Goal: Transaction & Acquisition: Obtain resource

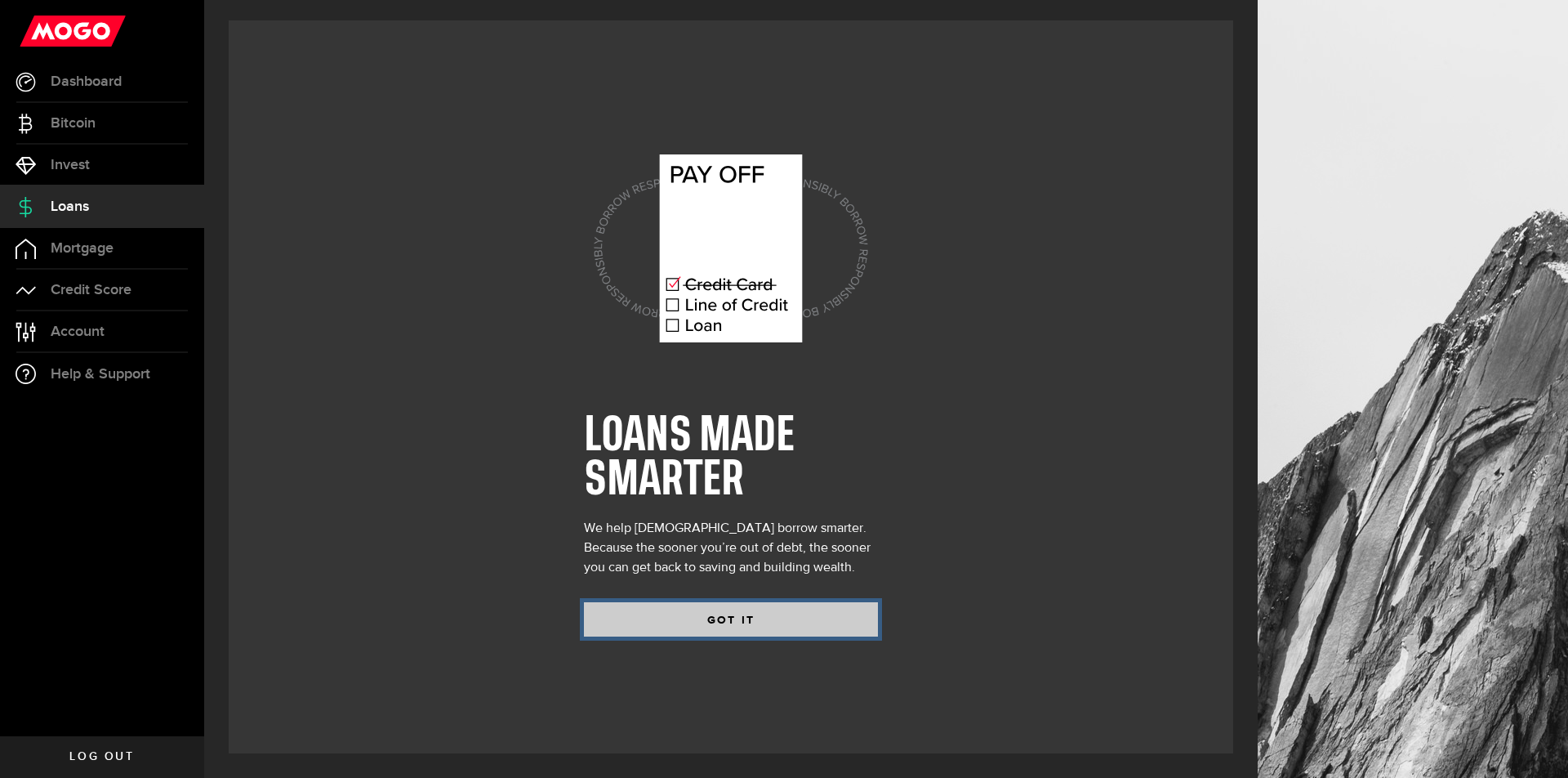
click at [751, 605] on button "GOT IT" at bounding box center [731, 619] width 294 height 34
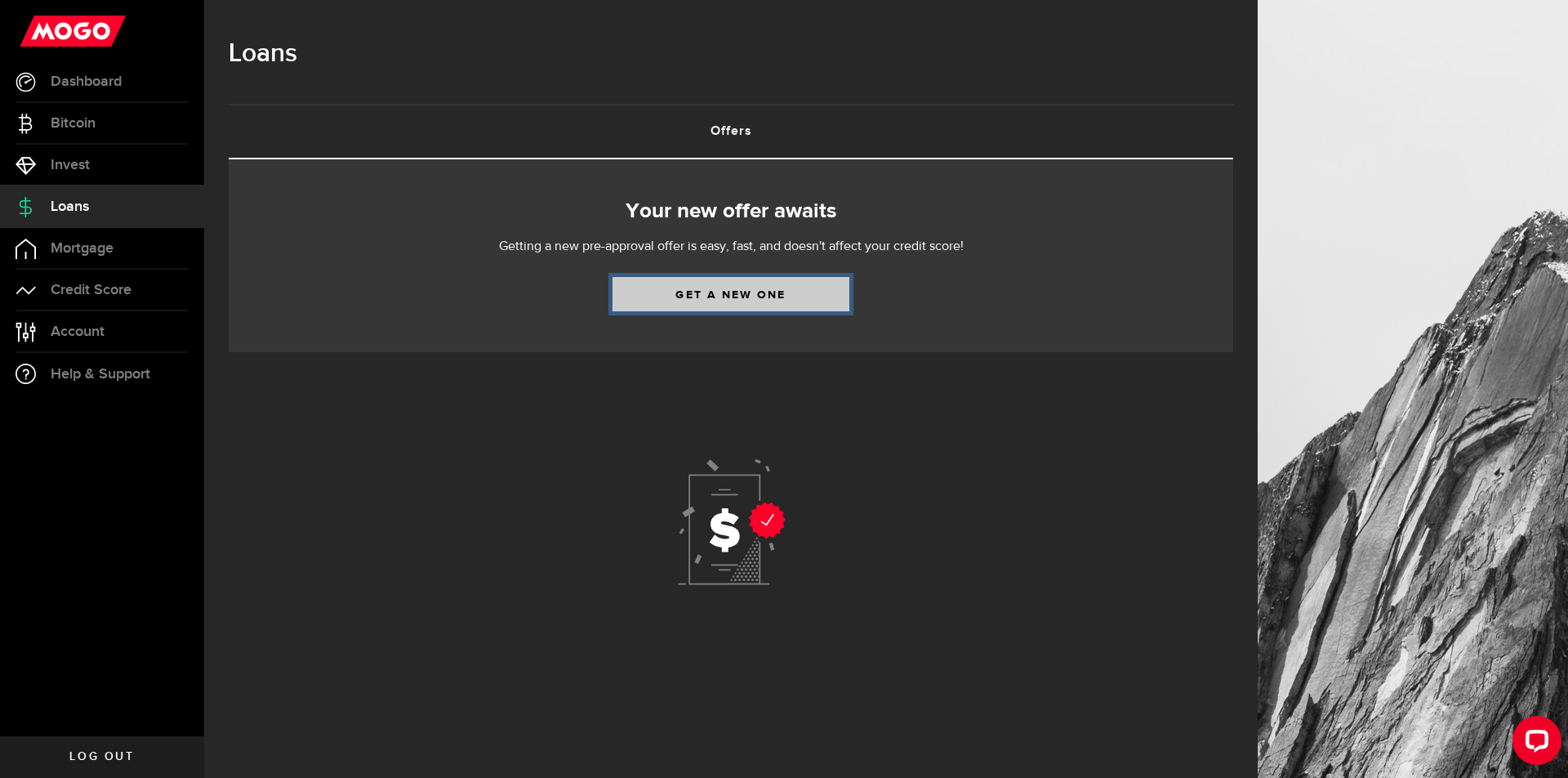
click at [710, 290] on link "Get a new one" at bounding box center [731, 294] width 237 height 34
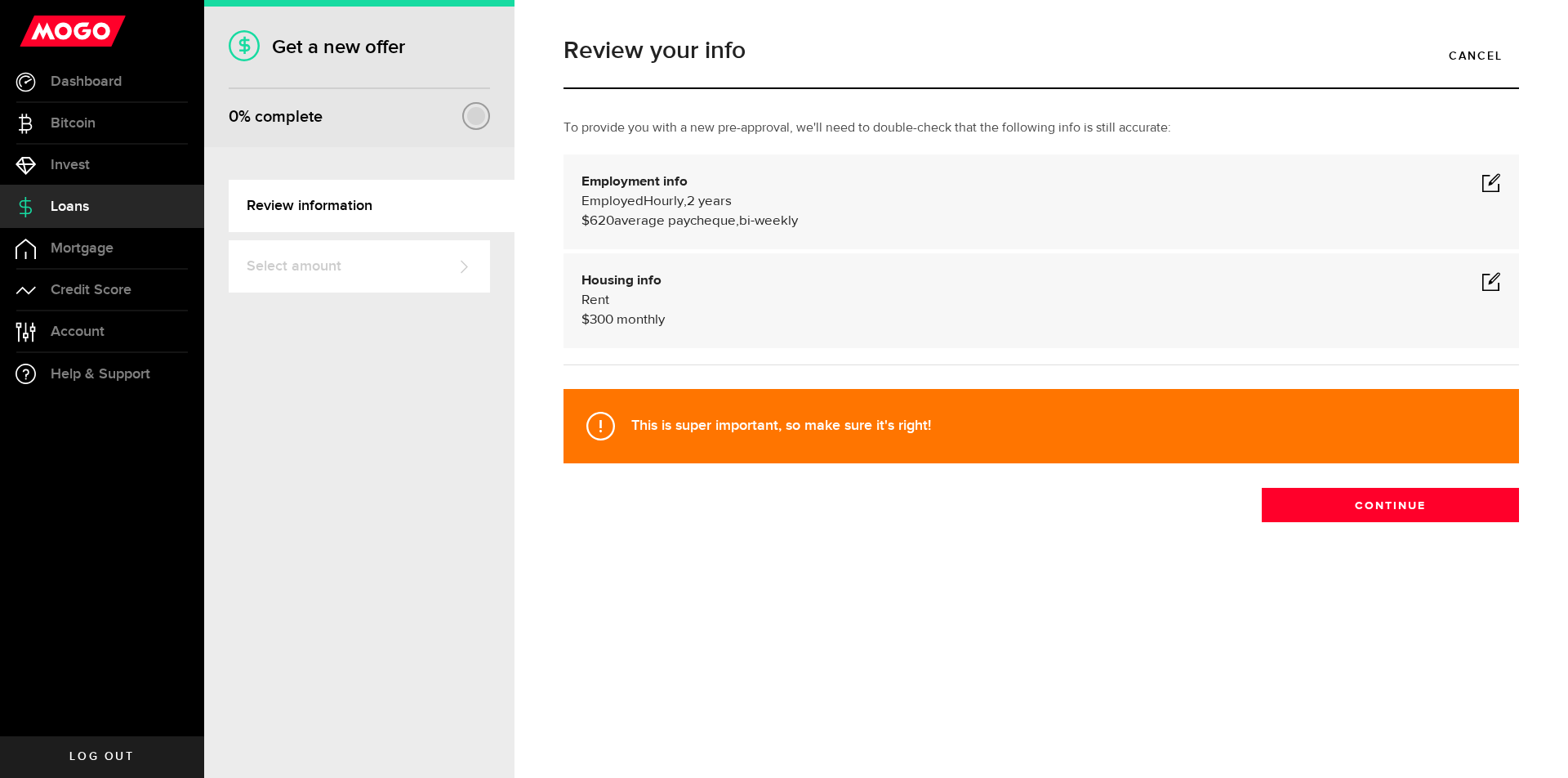
click at [1492, 179] on span at bounding box center [1491, 182] width 20 height 20
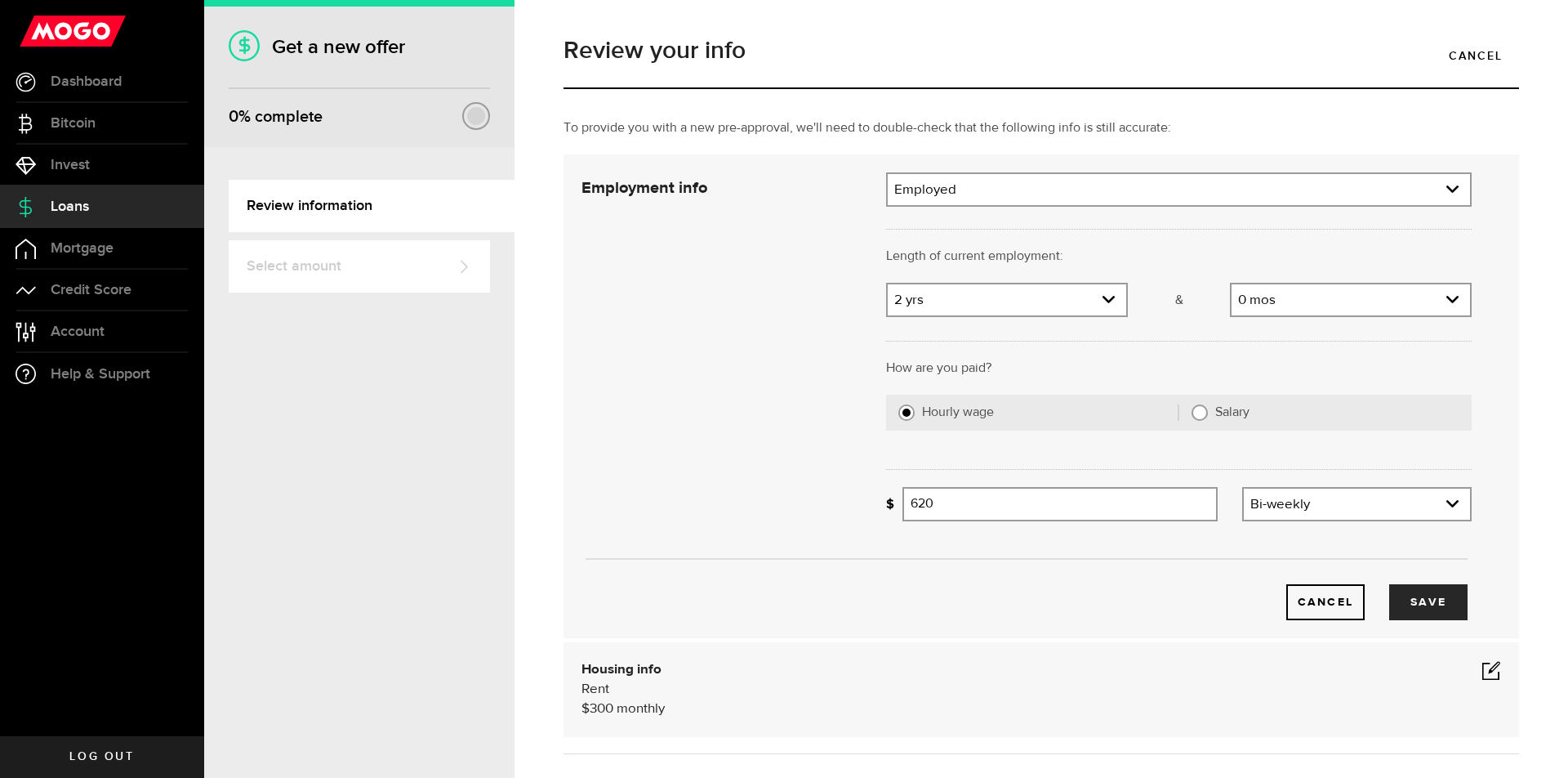
click at [1064, 206] on div "Employed Employment type Employed [DEMOGRAPHIC_DATA] Pension Maternity Leave Di…" at bounding box center [1178, 189] width 585 height 34
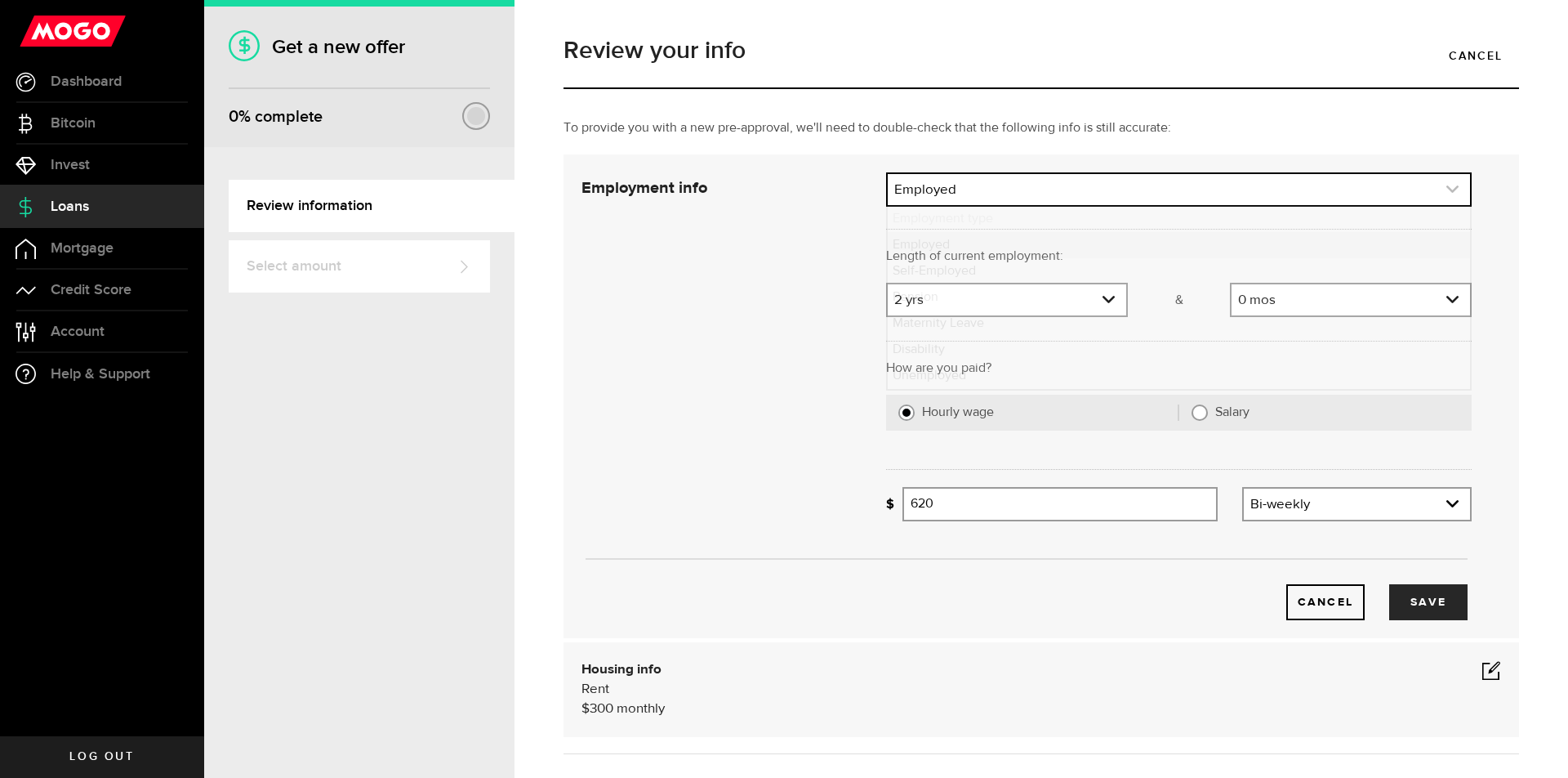
click at [1066, 192] on link "expand select" at bounding box center [1179, 189] width 582 height 31
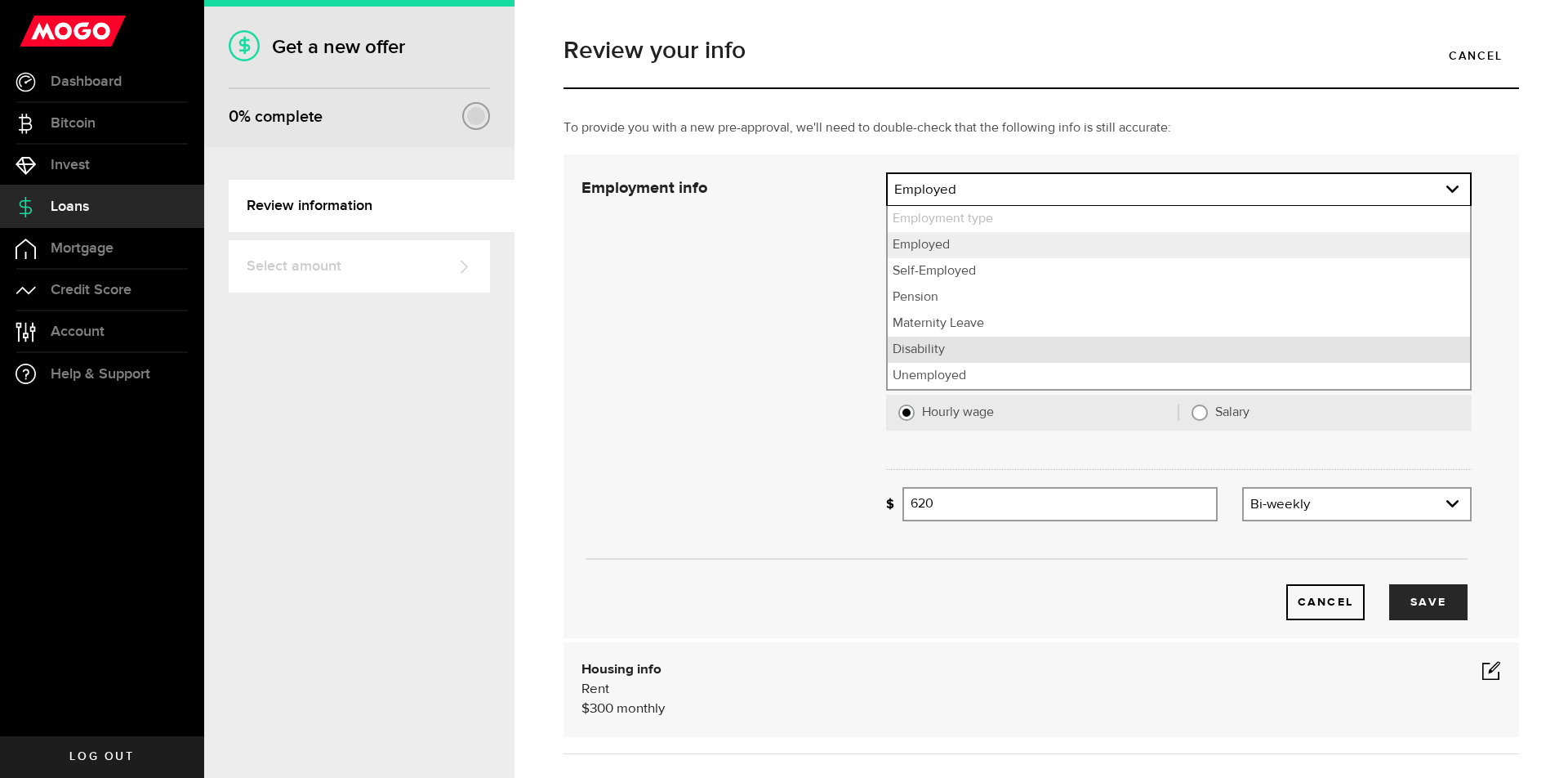
click at [960, 349] on li "Disability" at bounding box center [1179, 349] width 582 height 26
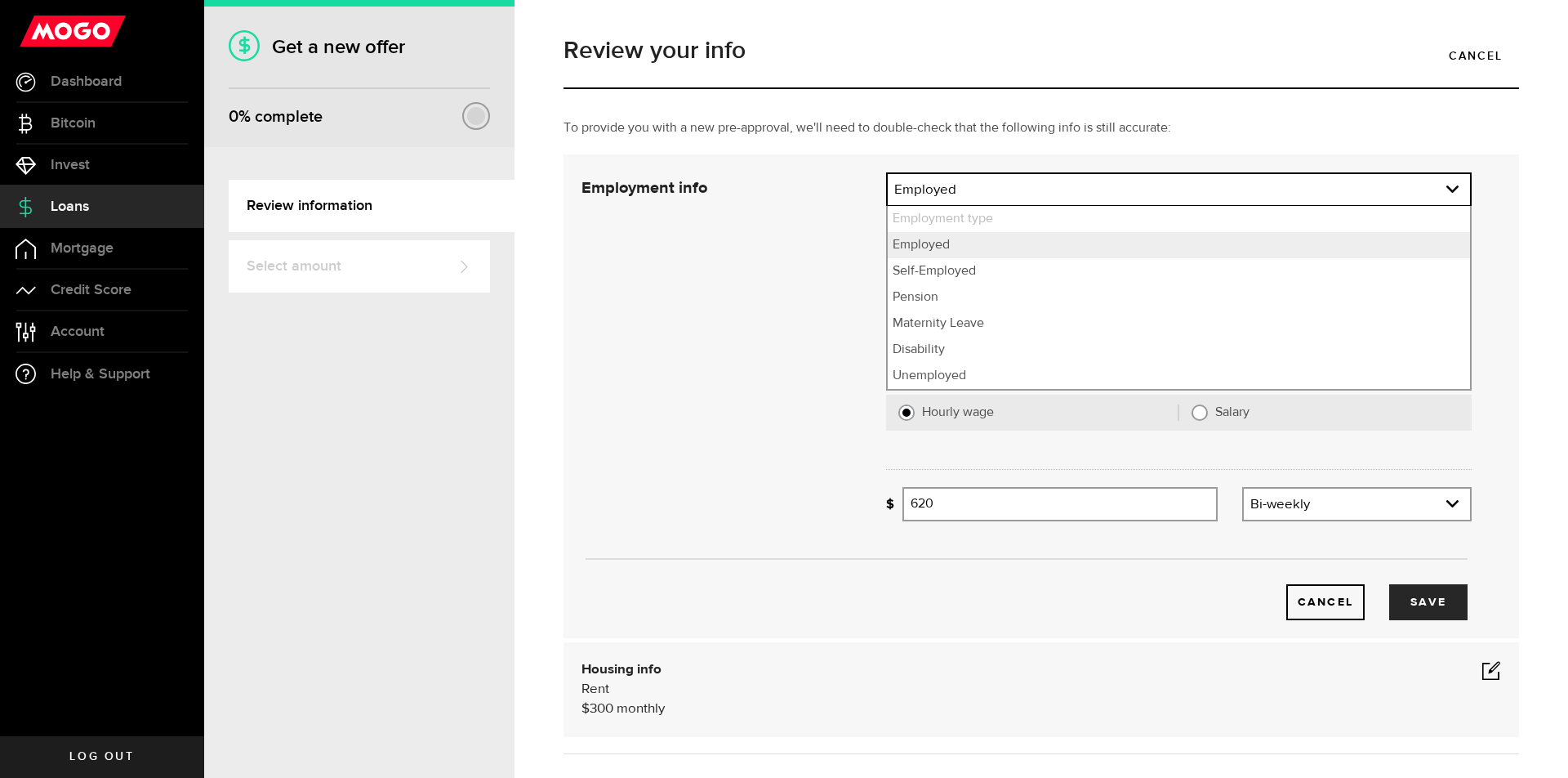
select select "Disability"
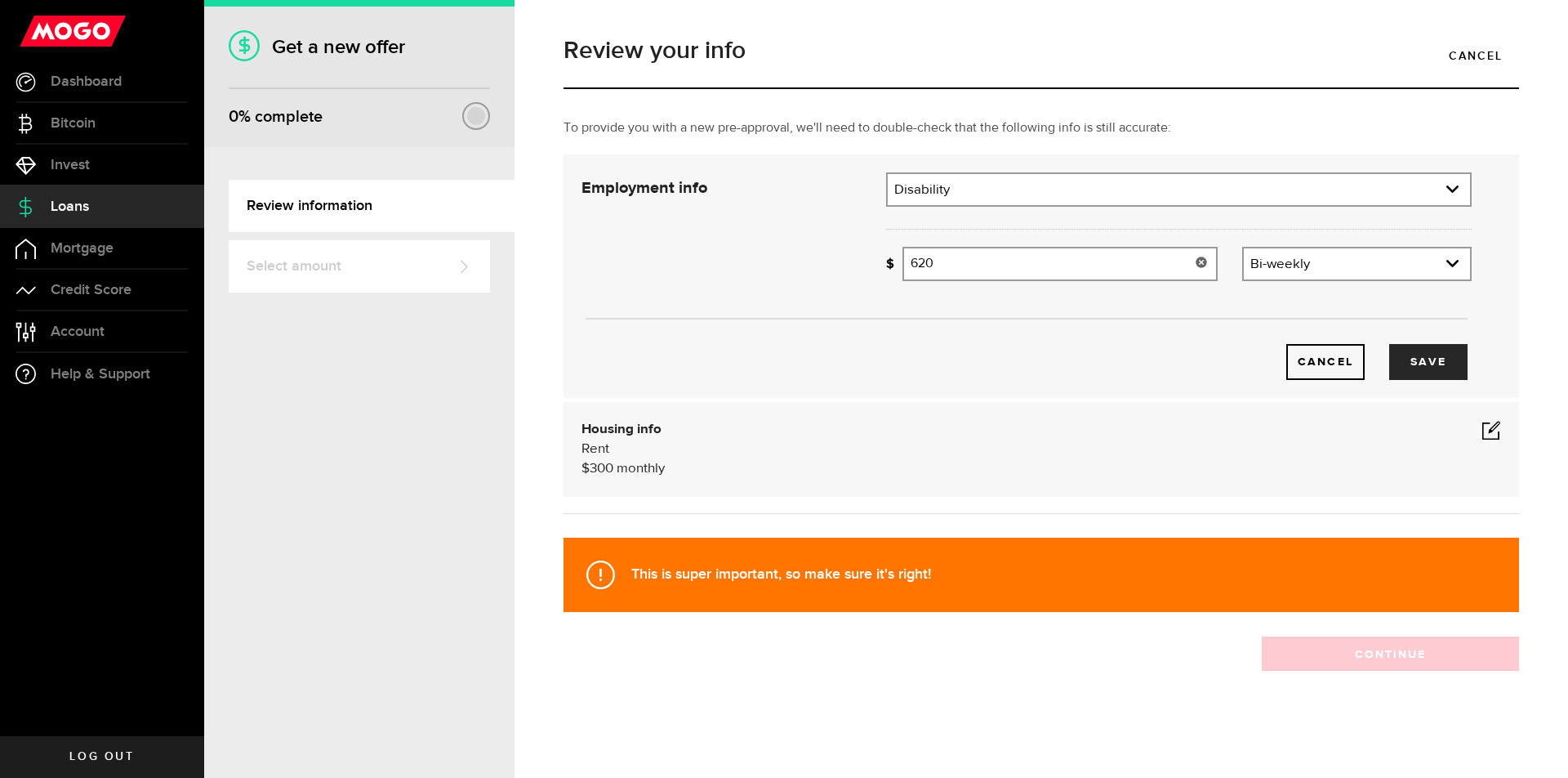
click at [1031, 269] on input "620" at bounding box center [1060, 264] width 315 height 34
click at [1388, 256] on link "expand select" at bounding box center [1357, 264] width 226 height 31
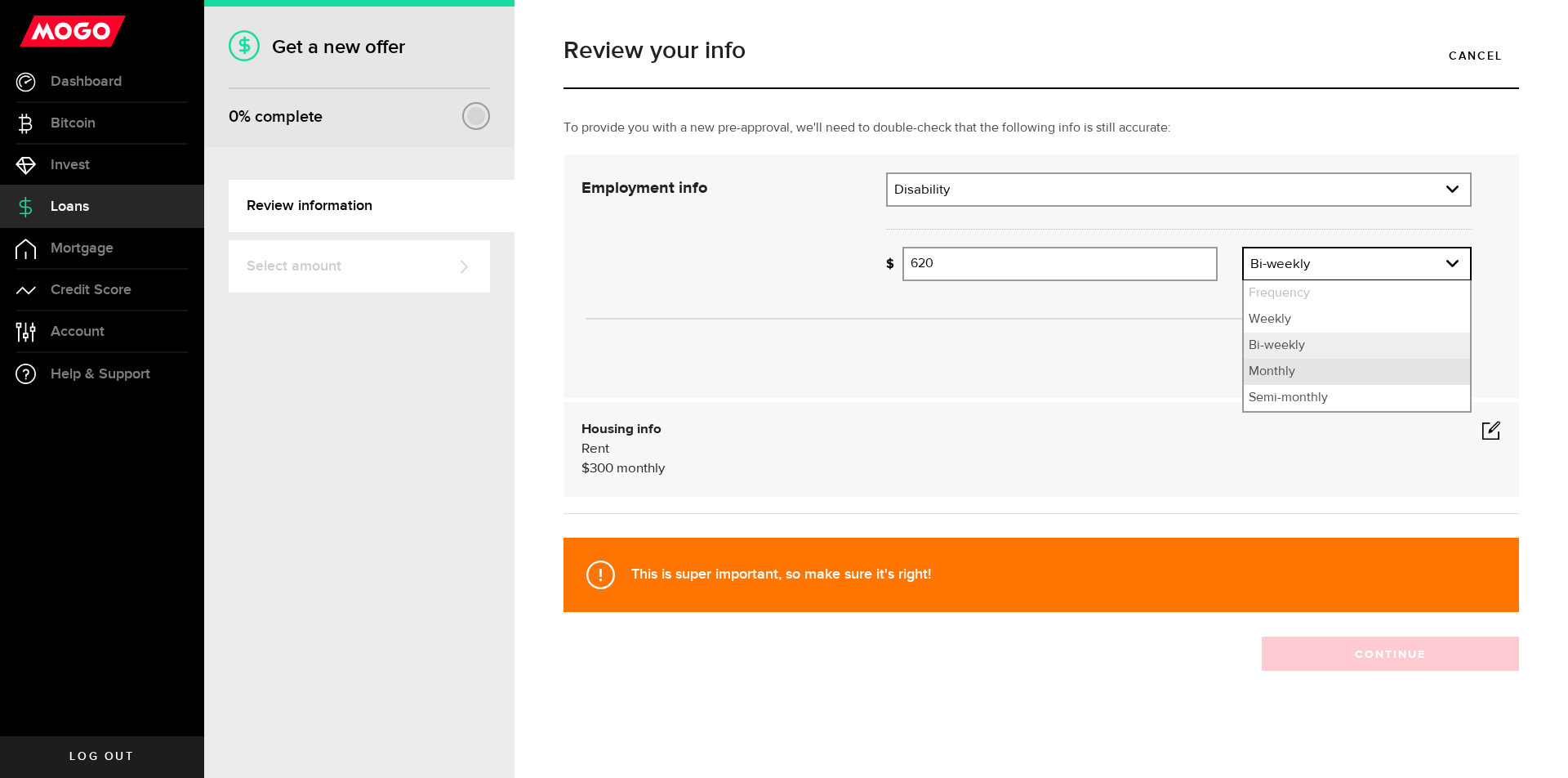
click at [1271, 368] on li "Monthly" at bounding box center [1357, 371] width 226 height 26
select select "monthly"
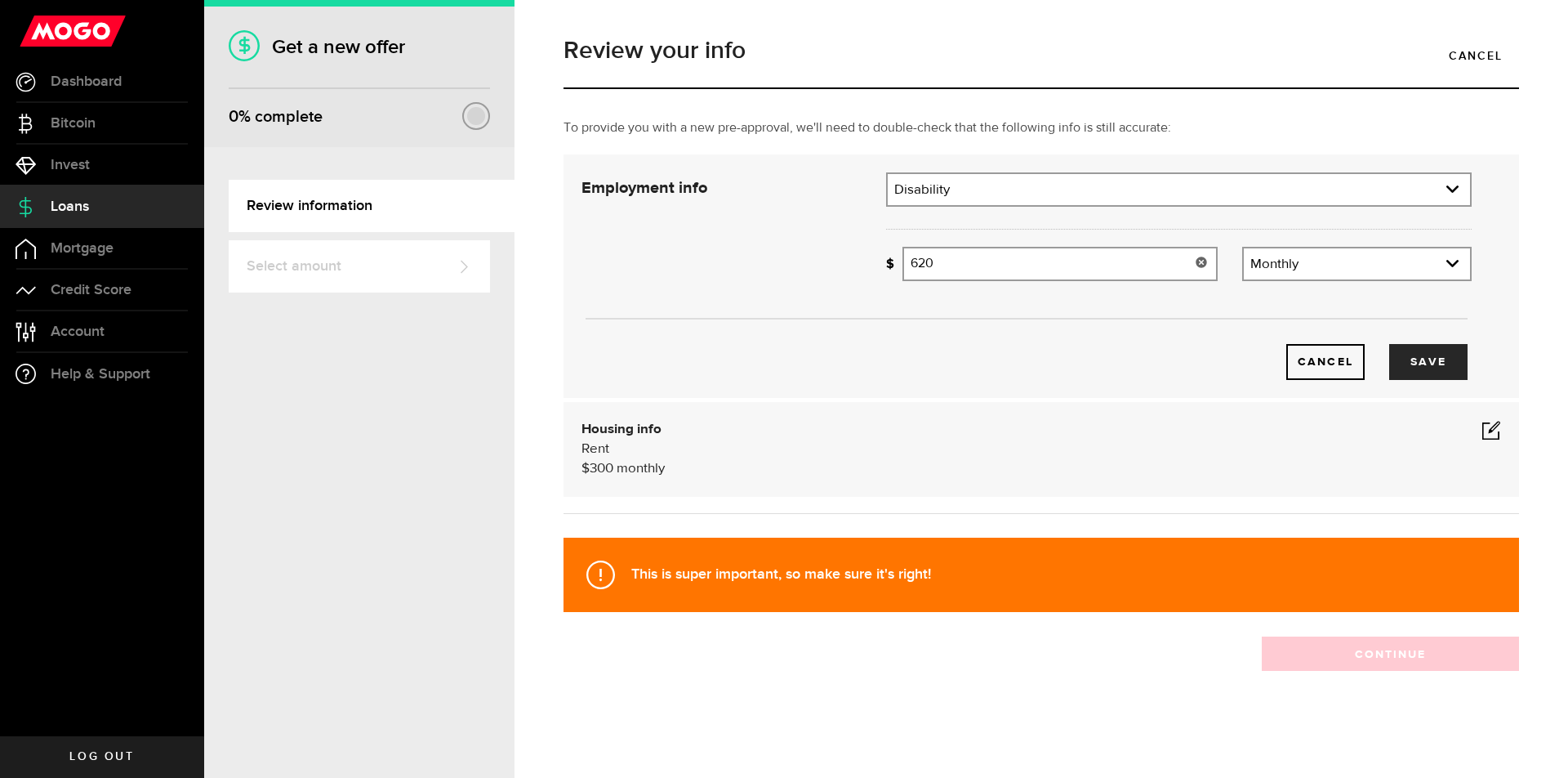
click at [1037, 266] on input "620" at bounding box center [1060, 264] width 315 height 34
type input "1,711"
click at [1426, 350] on button "Save" at bounding box center [1427, 362] width 78 height 36
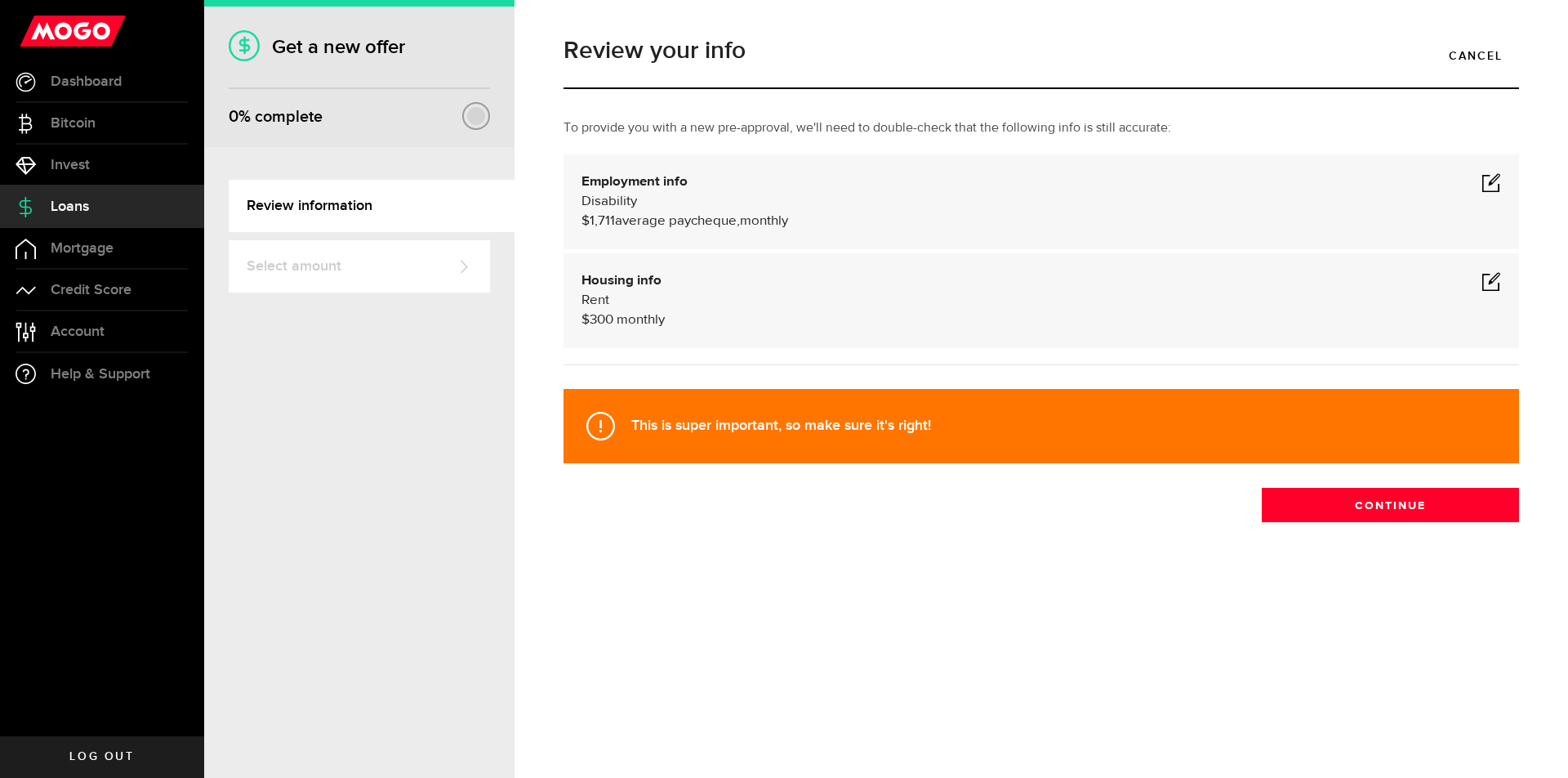
click at [1490, 283] on span at bounding box center [1491, 281] width 20 height 20
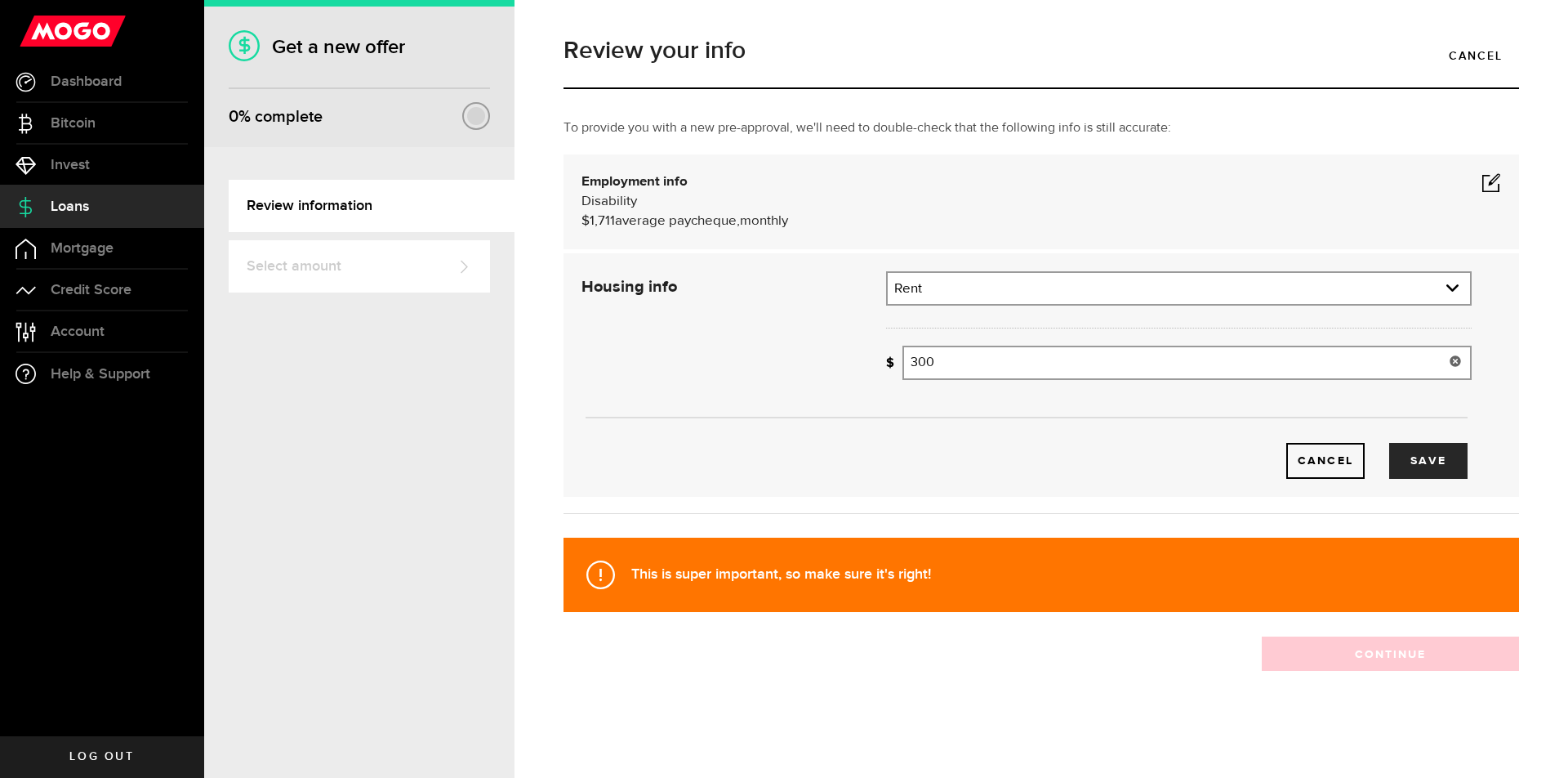
click at [983, 367] on input "300" at bounding box center [1186, 363] width 569 height 34
type input "3"
type input "400"
click at [1466, 454] on button "Save" at bounding box center [1427, 461] width 78 height 36
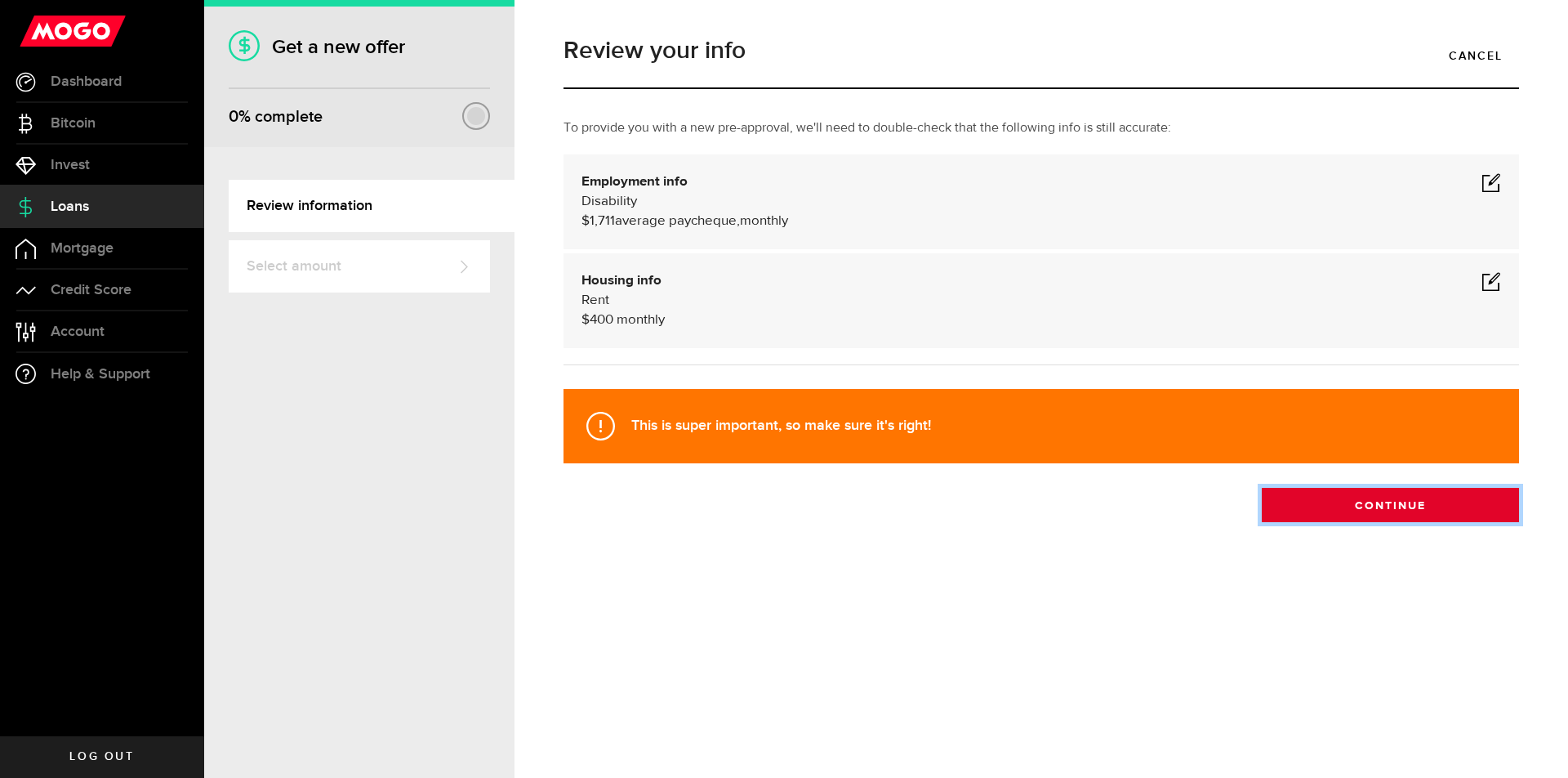
click at [1414, 509] on button "Continue" at bounding box center [1390, 505] width 257 height 34
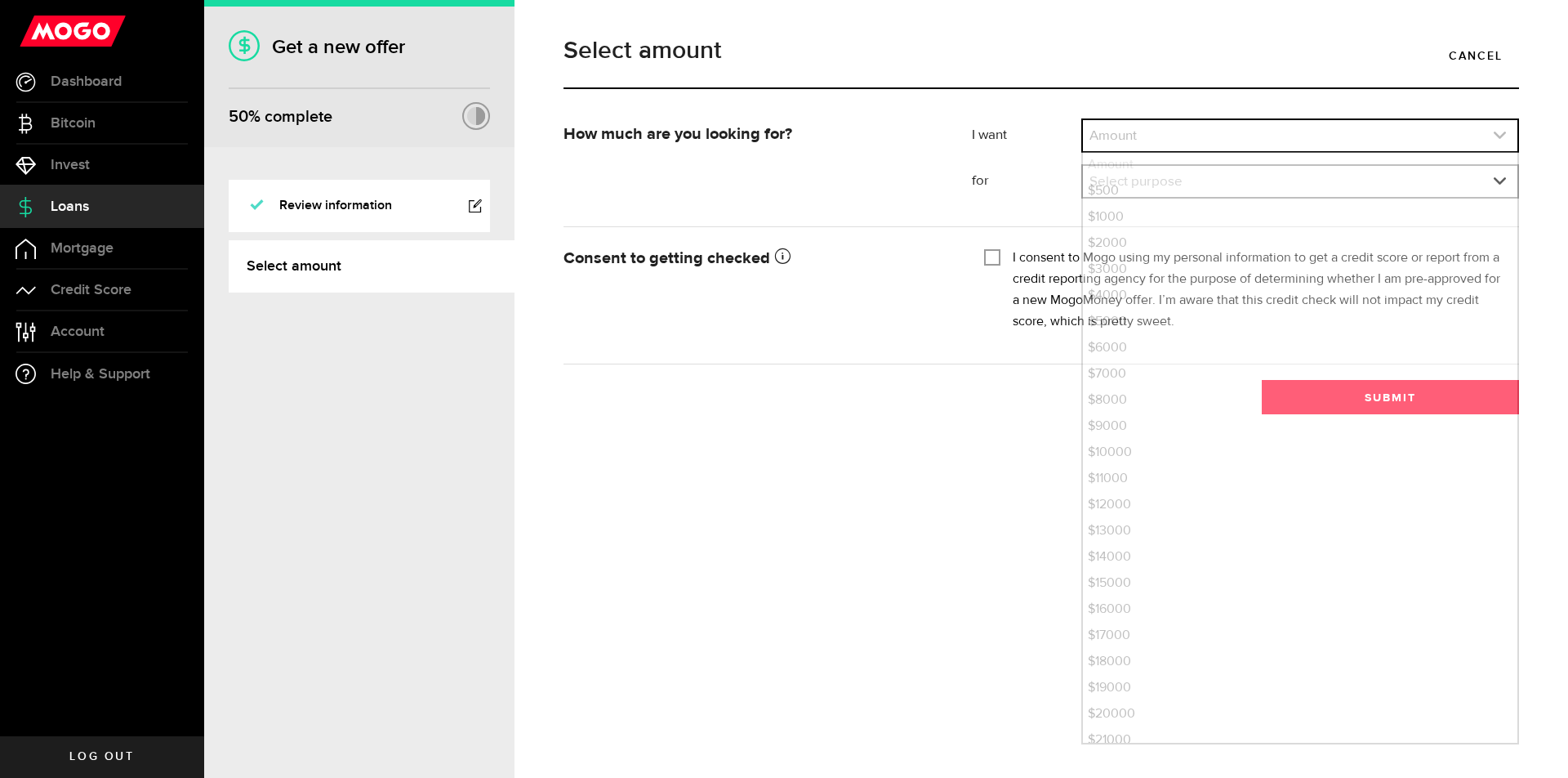
click at [1243, 134] on link "expand select" at bounding box center [1299, 135] width 435 height 31
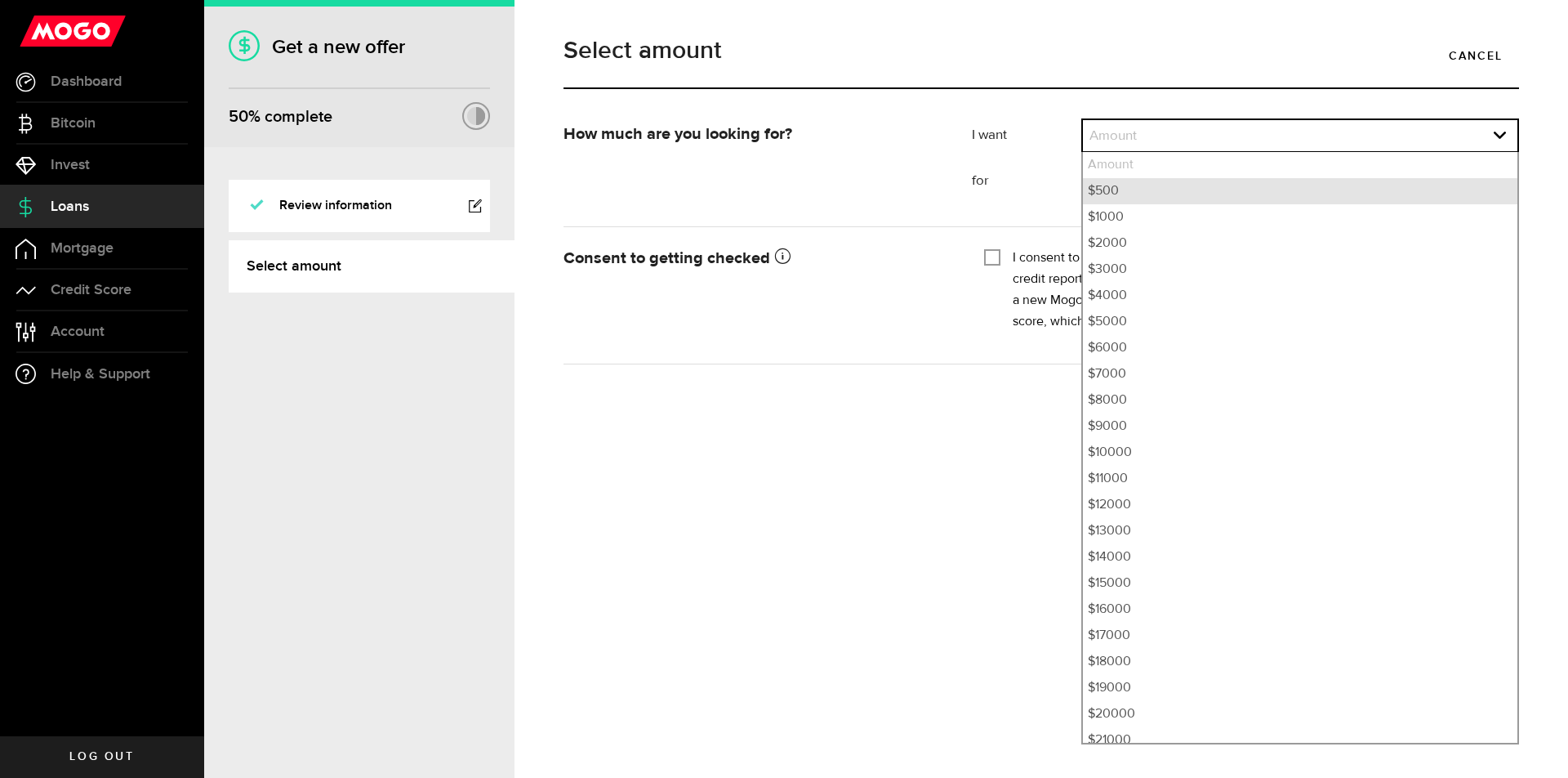
click at [1155, 188] on li "$500" at bounding box center [1299, 191] width 435 height 26
select select "500"
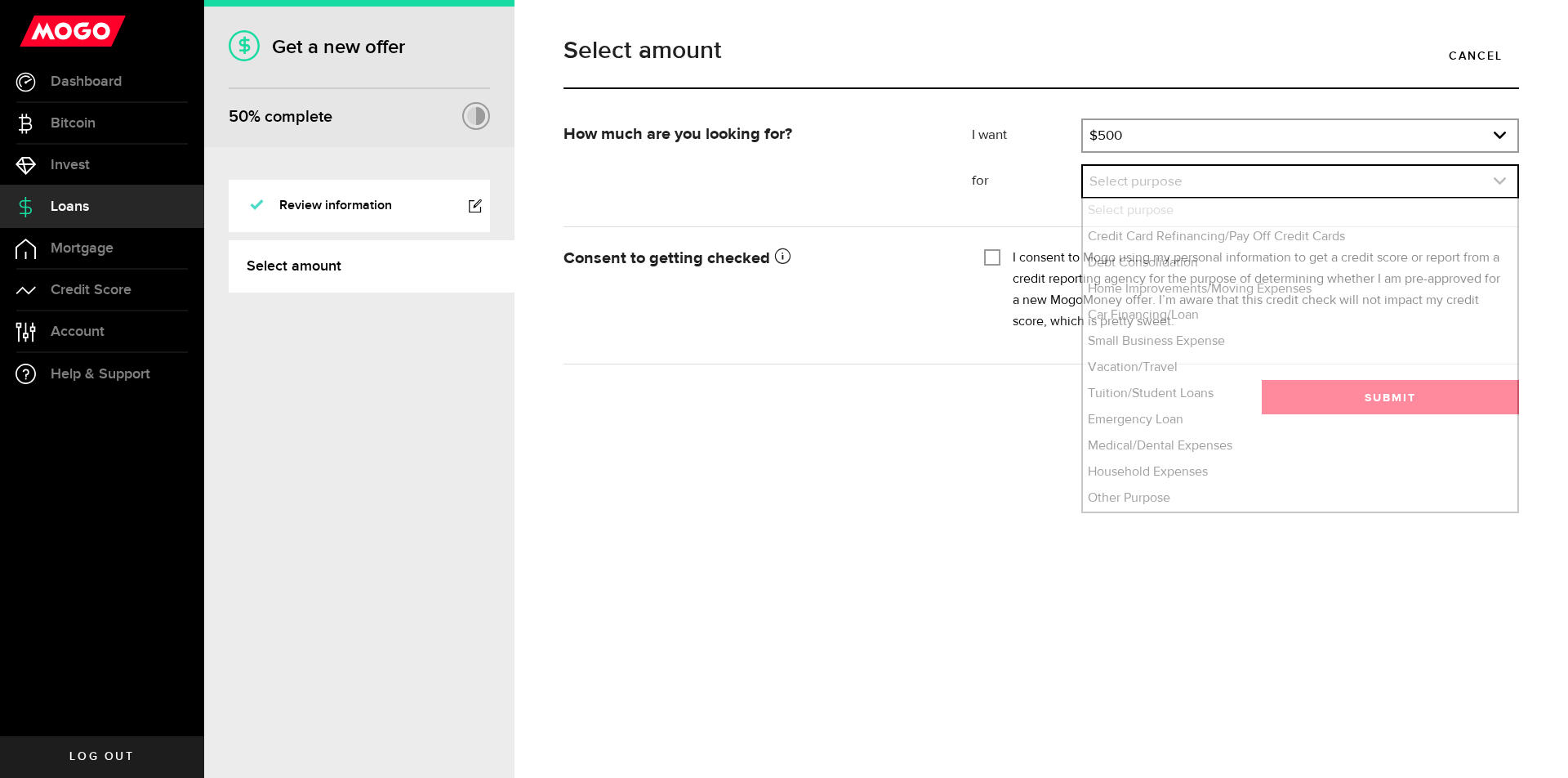
click at [1171, 174] on link "expand select" at bounding box center [1299, 181] width 435 height 31
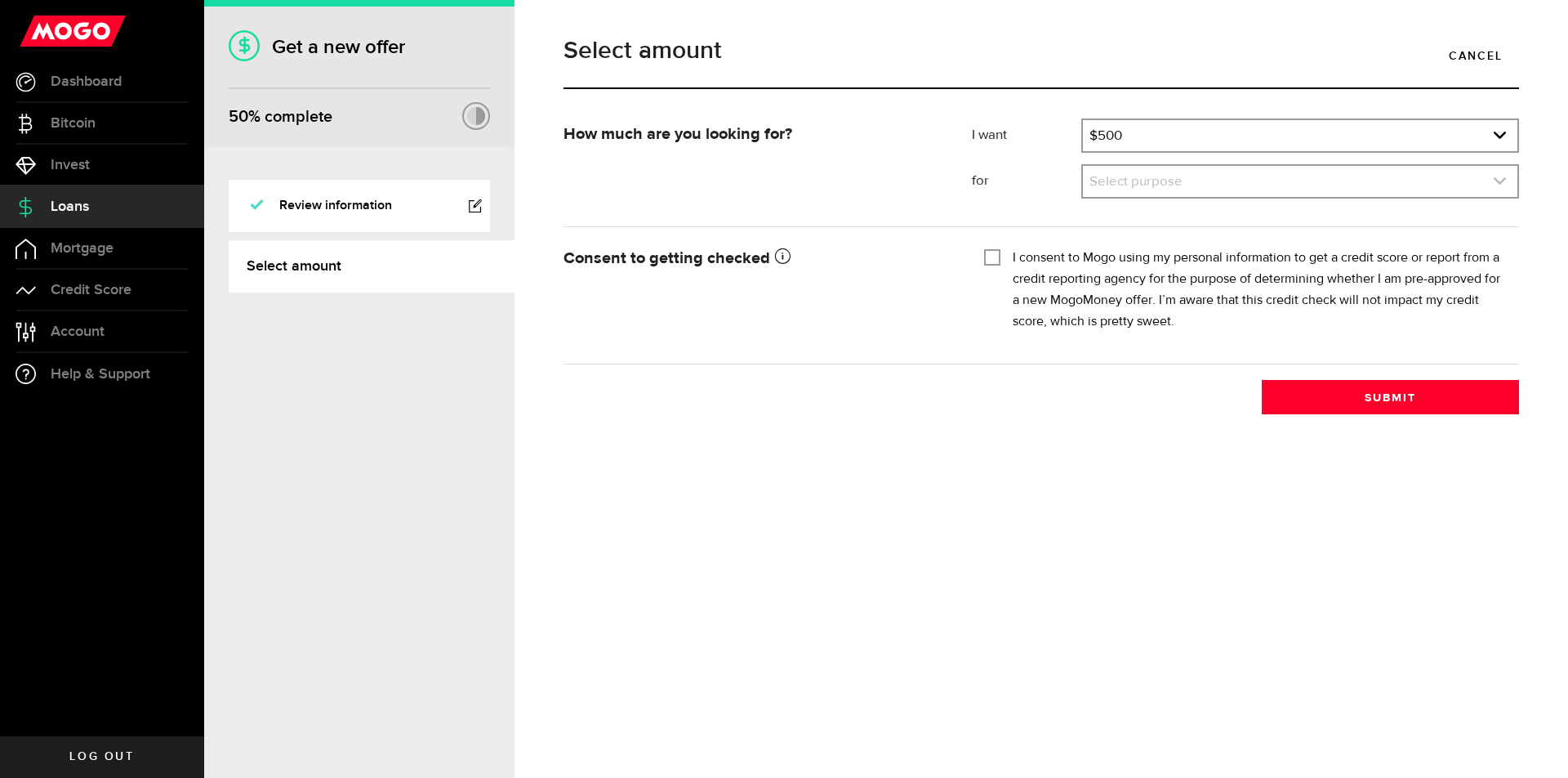
click at [1173, 175] on link "expand select" at bounding box center [1299, 181] width 435 height 31
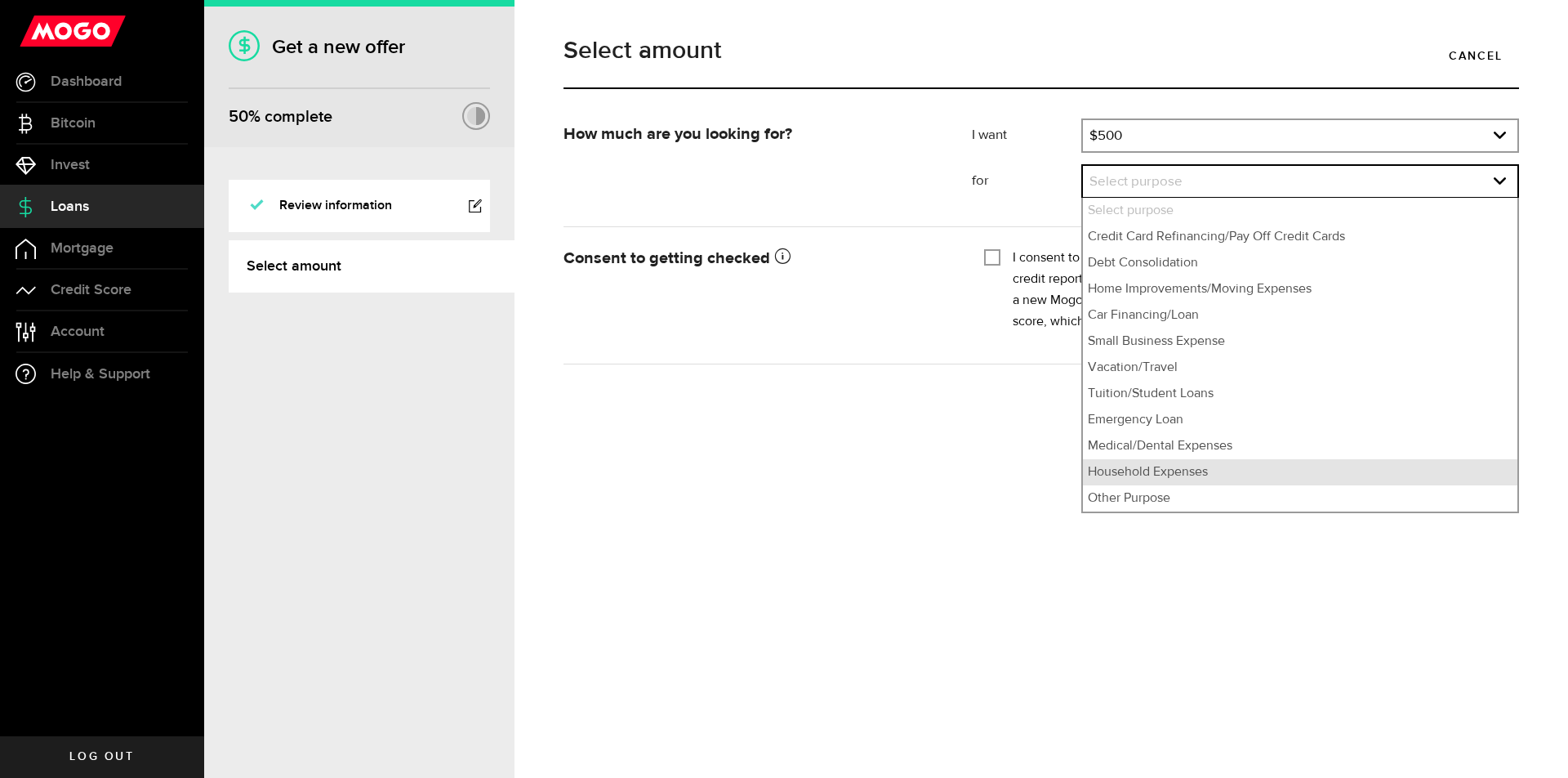
click at [1202, 469] on li "Household Expenses" at bounding box center [1299, 471] width 435 height 26
select select "Household Expenses"
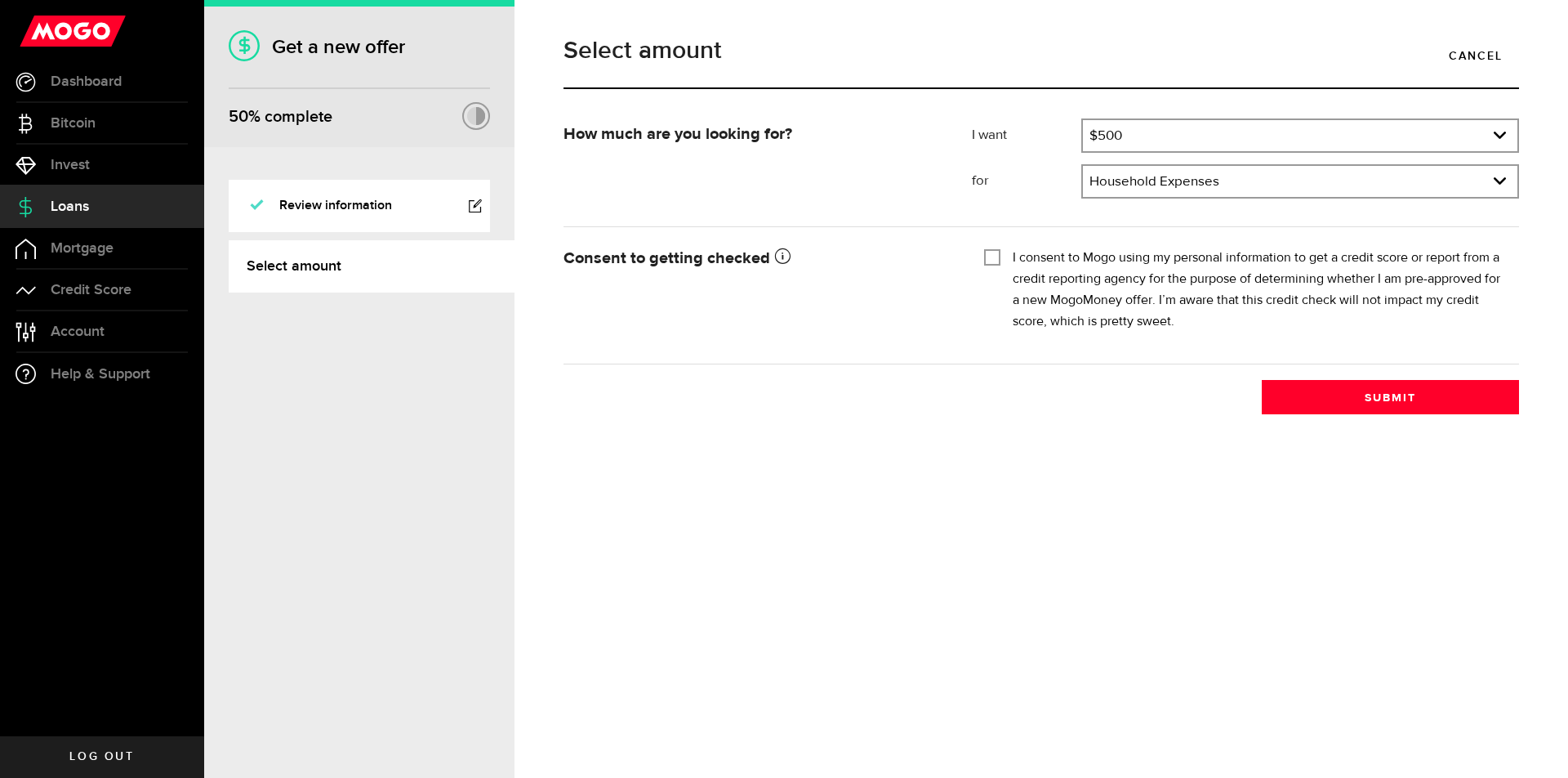
click at [1038, 253] on label "I consent to Mogo using my personal information to get a credit score or report…" at bounding box center [1259, 290] width 494 height 85
click at [1000, 253] on input "I consent to Mogo using my personal information to get a credit score or report…" at bounding box center [992, 255] width 16 height 16
checkbox input "true"
click at [1375, 396] on button "Submit" at bounding box center [1390, 397] width 257 height 34
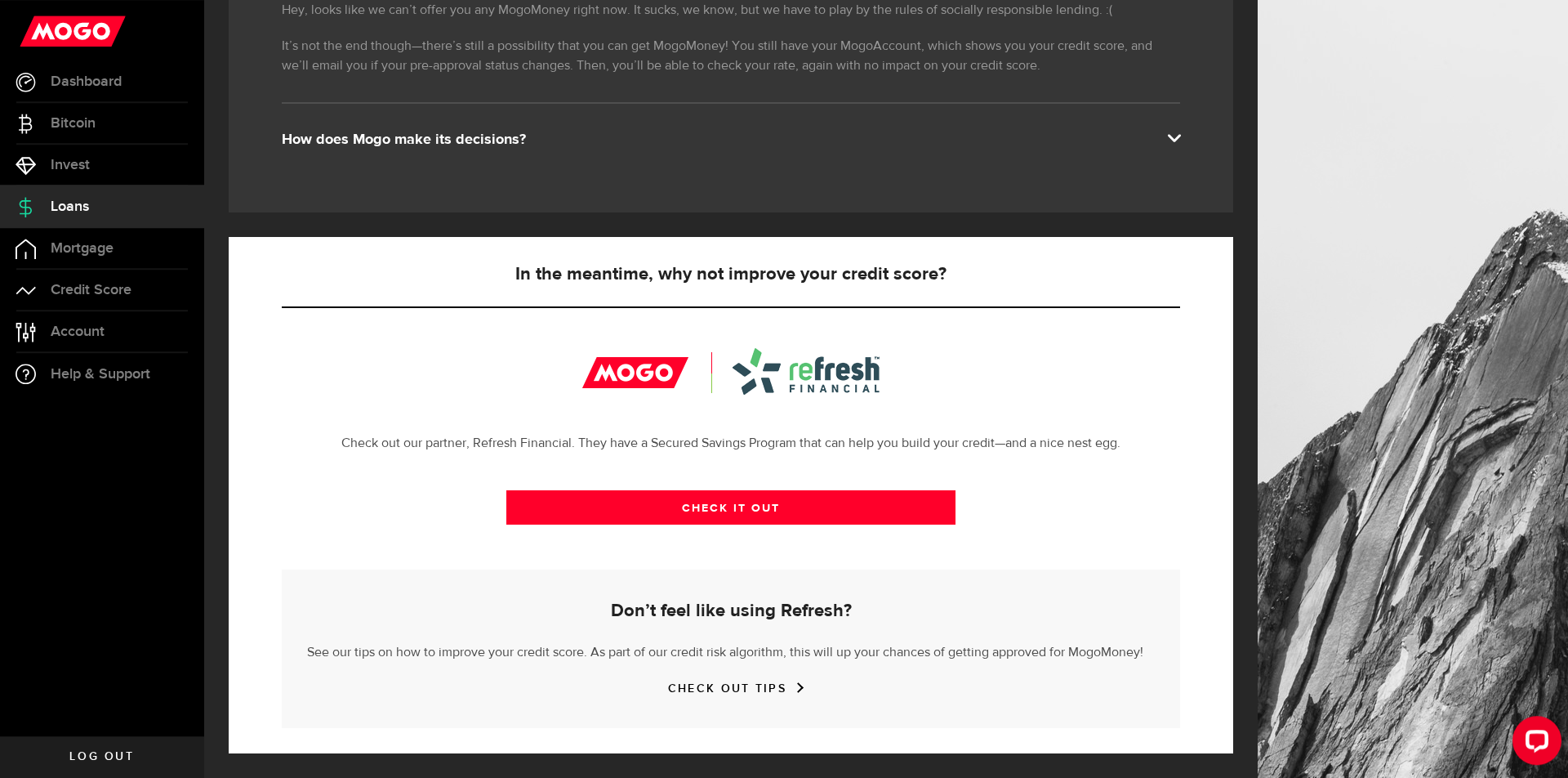
scroll to position [324, 0]
click at [70, 84] on span "Dashboard" at bounding box center [86, 82] width 71 height 14
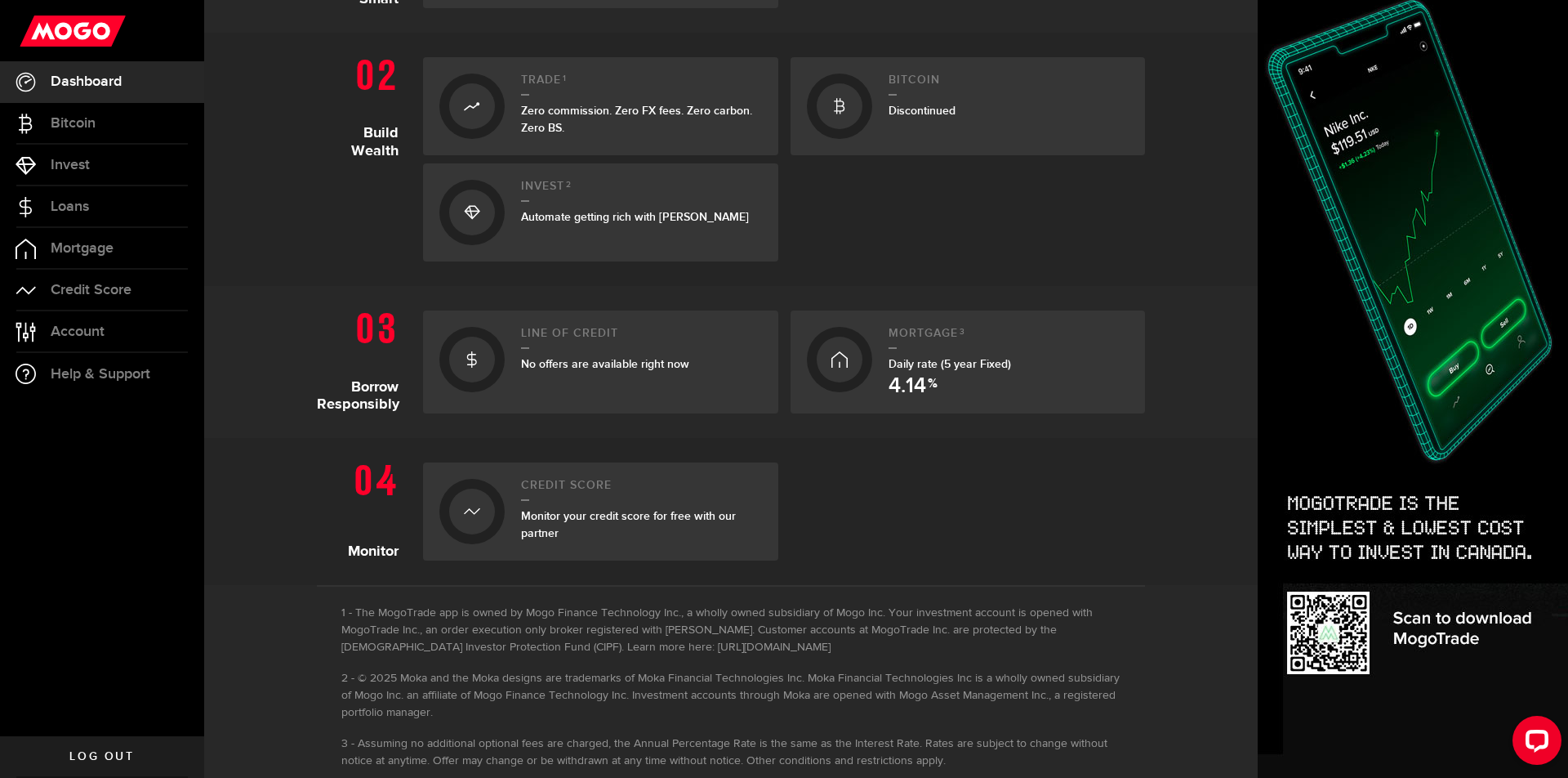
scroll to position [523, 0]
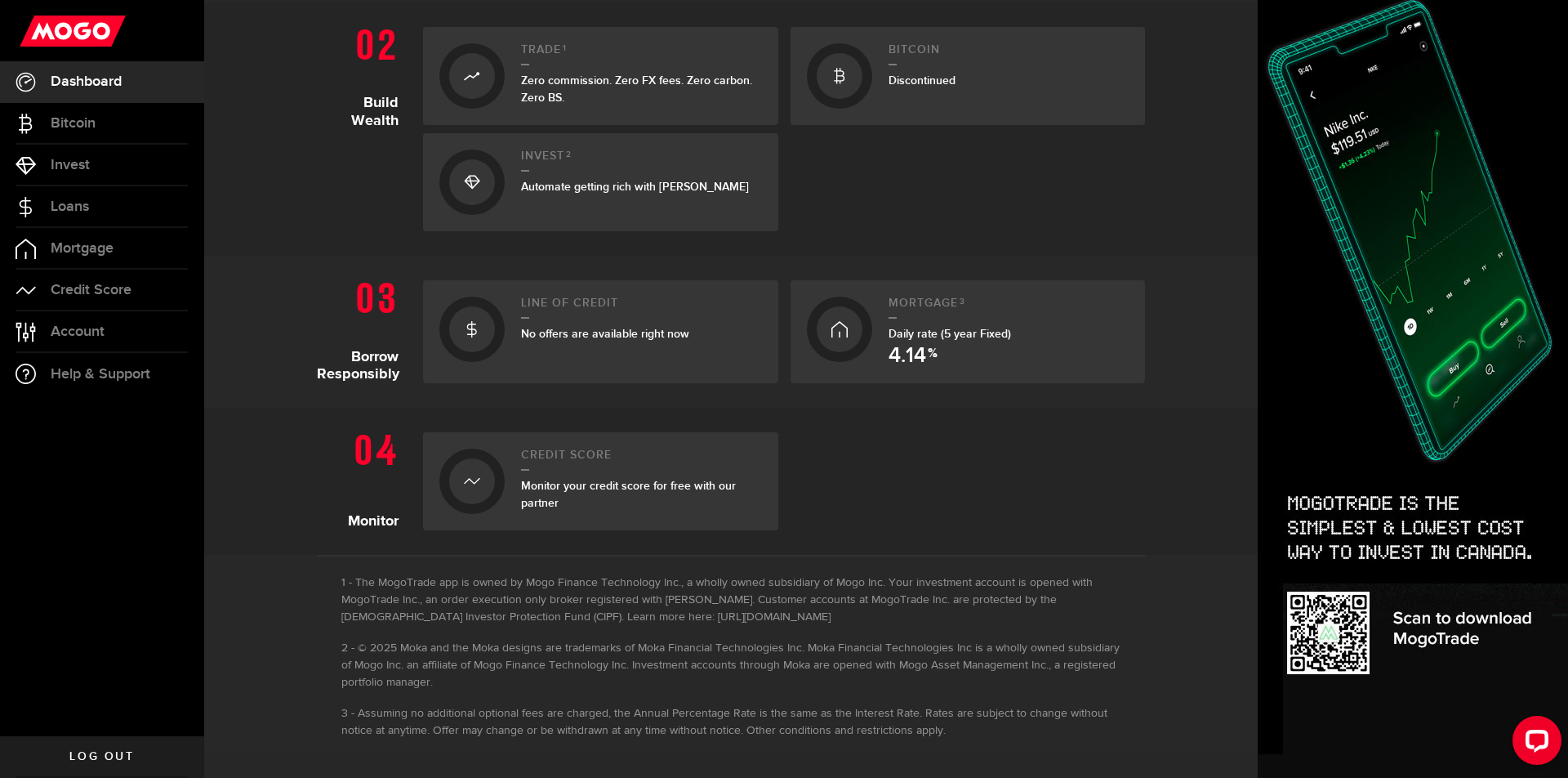
click at [648, 490] on span "Monitor your credit score for free with our partner" at bounding box center [628, 494] width 215 height 31
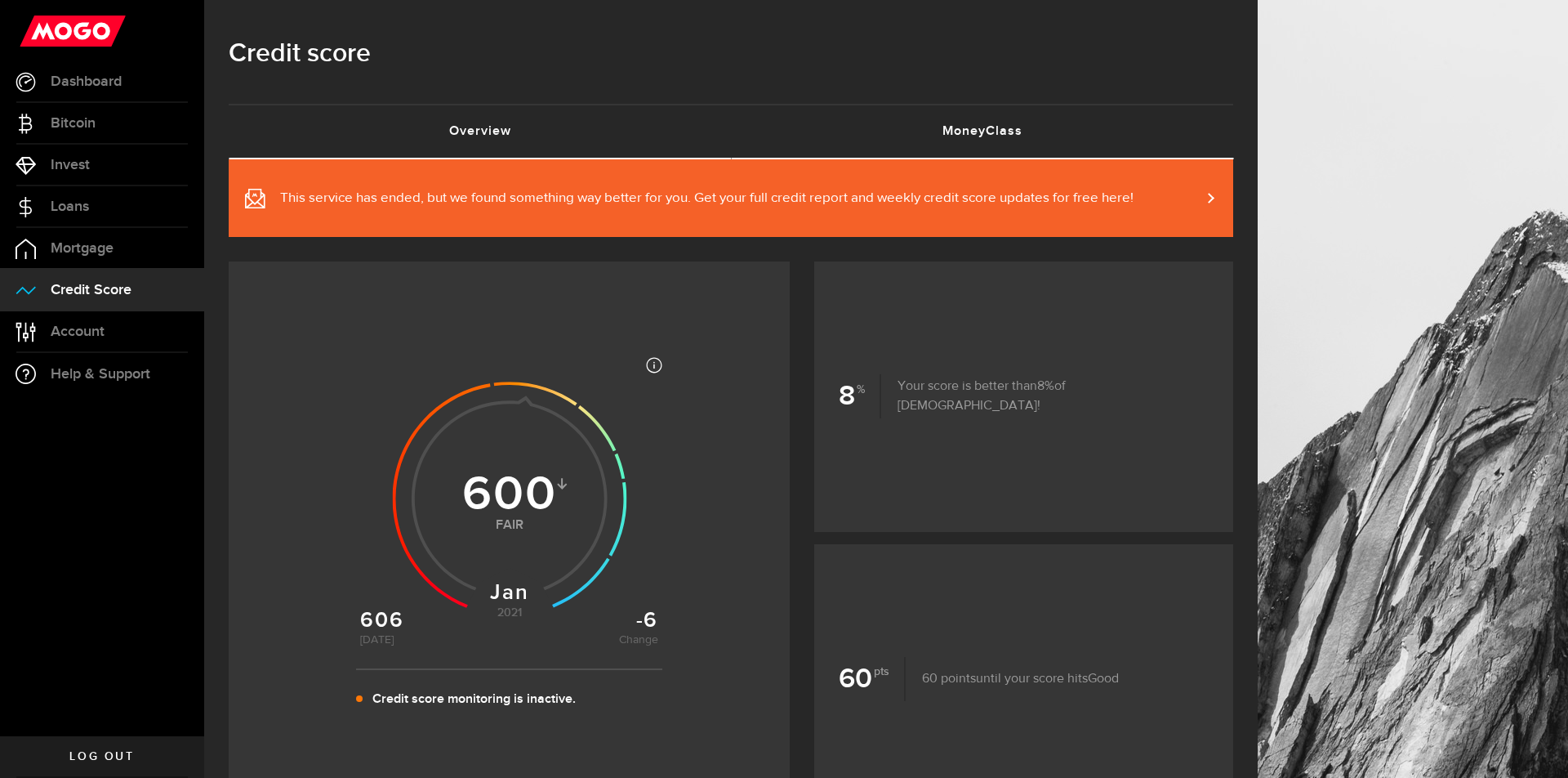
click at [948, 136] on link "MoneyClass (requires attention)" at bounding box center [982, 132] width 502 height 52
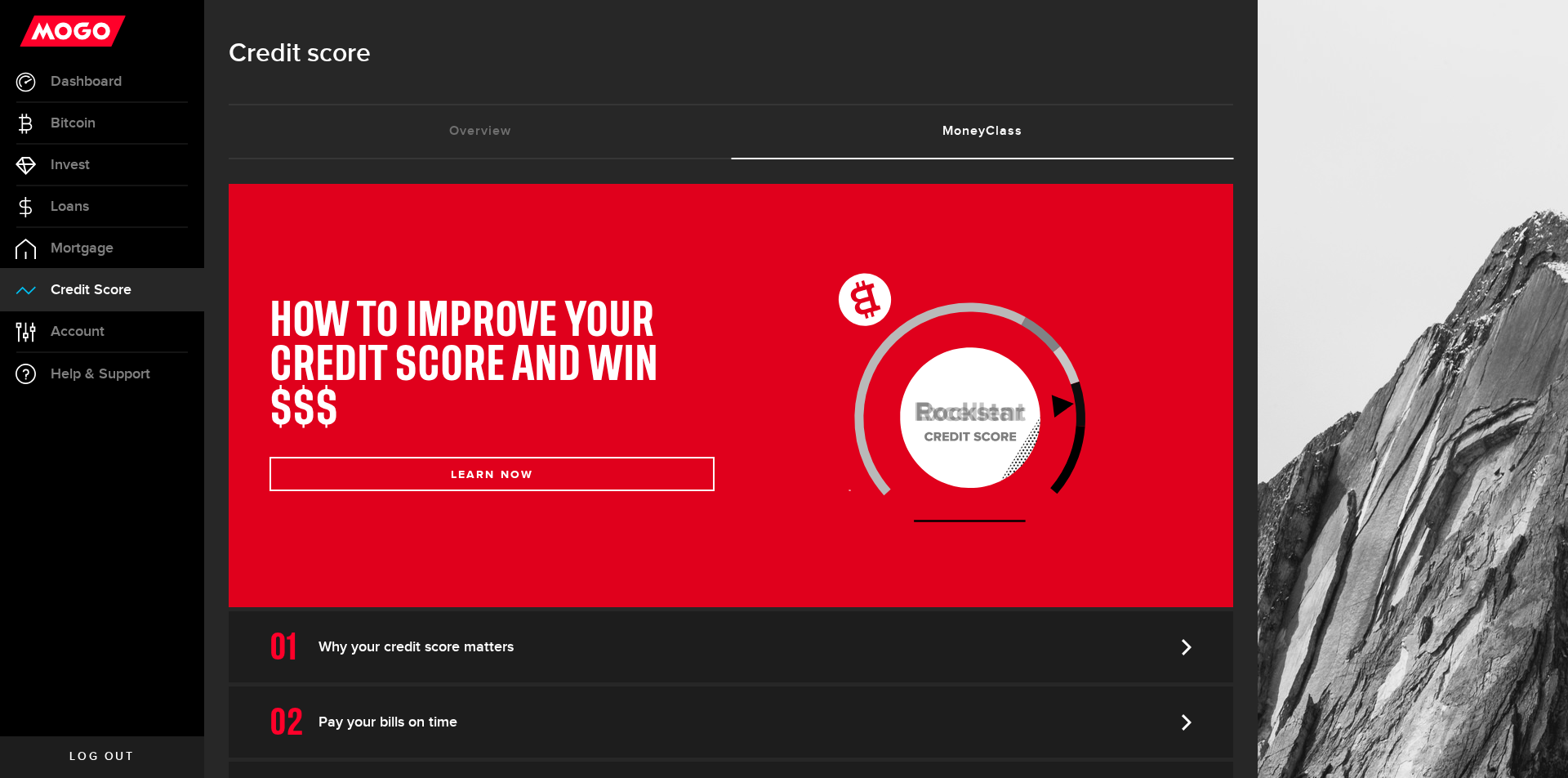
click at [77, 15] on use at bounding box center [73, 30] width 106 height 31
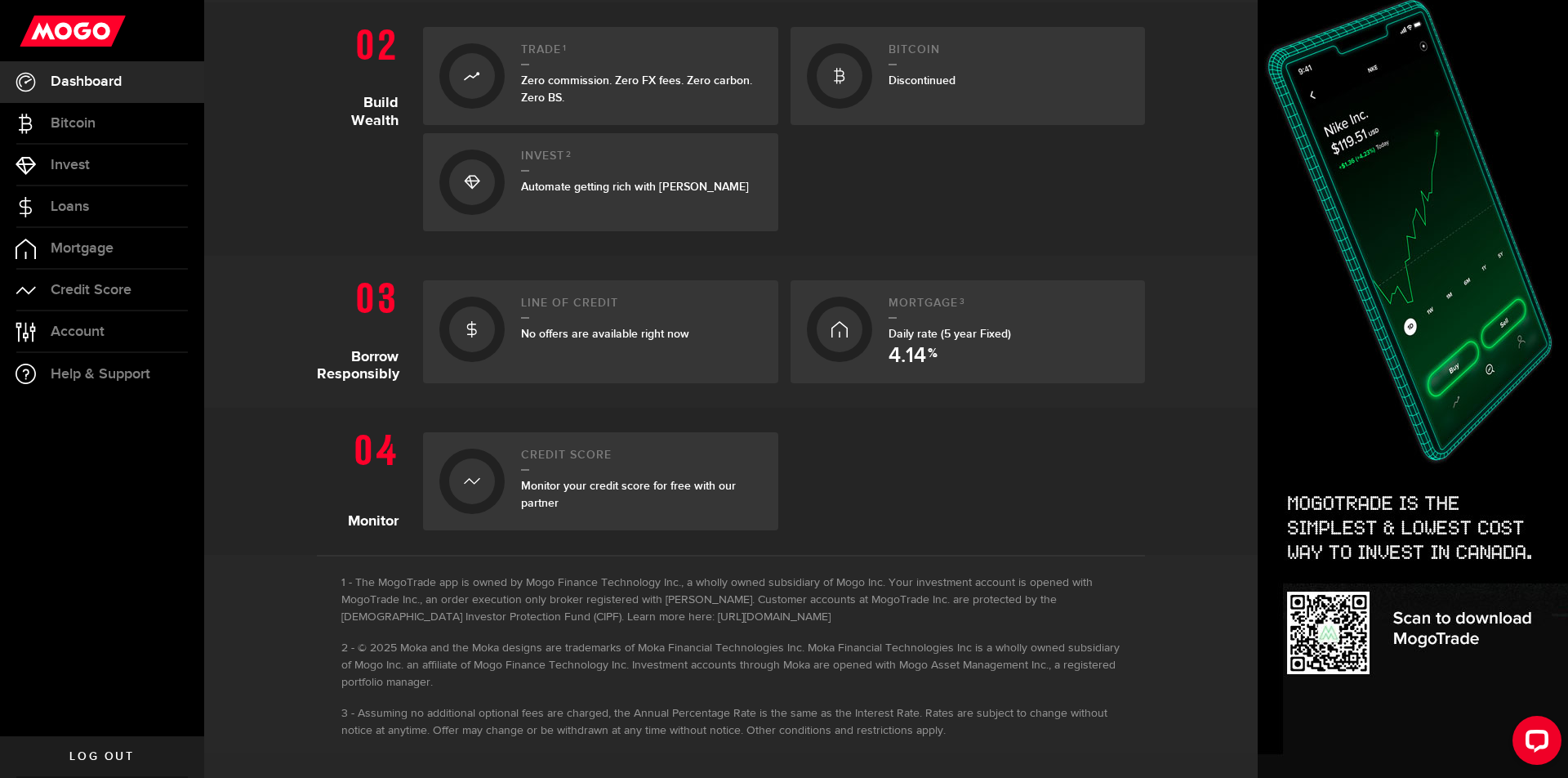
click at [91, 756] on span "Log out" at bounding box center [101, 756] width 65 height 12
